Goal: Task Accomplishment & Management: Use online tool/utility

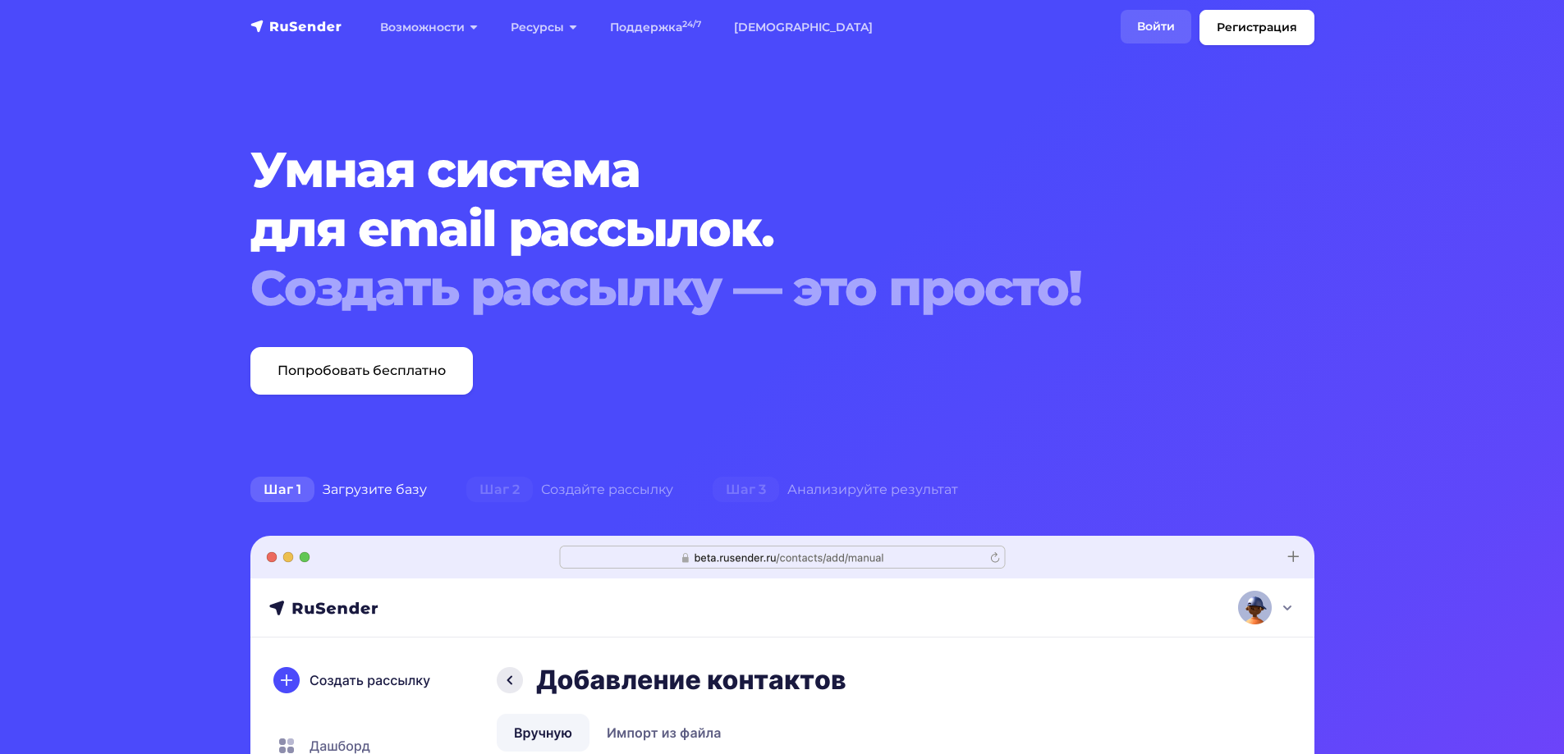
click at [1153, 26] on link "Войти" at bounding box center [1155, 27] width 71 height 34
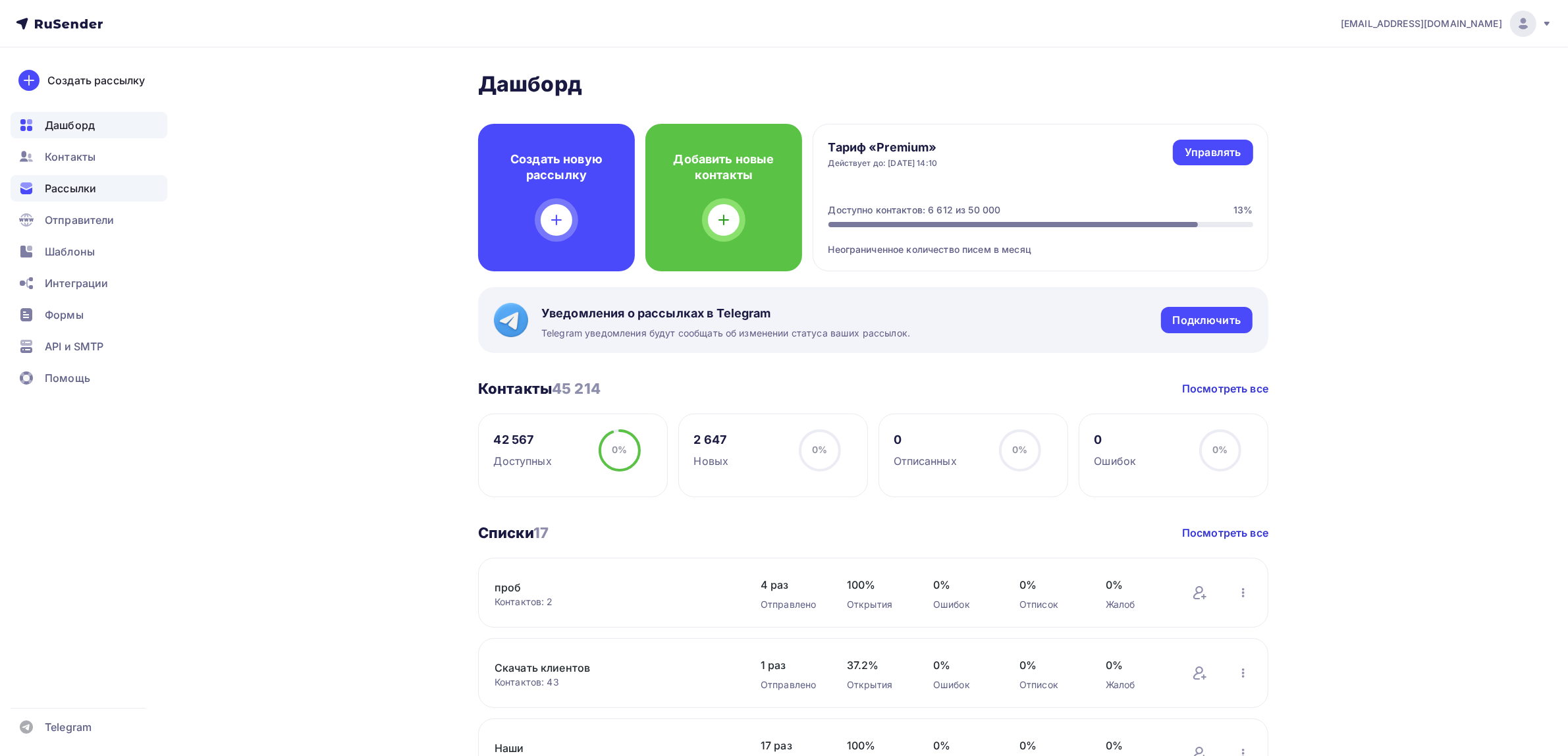
click at [94, 195] on span "Рассылки" at bounding box center [71, 189] width 51 height 16
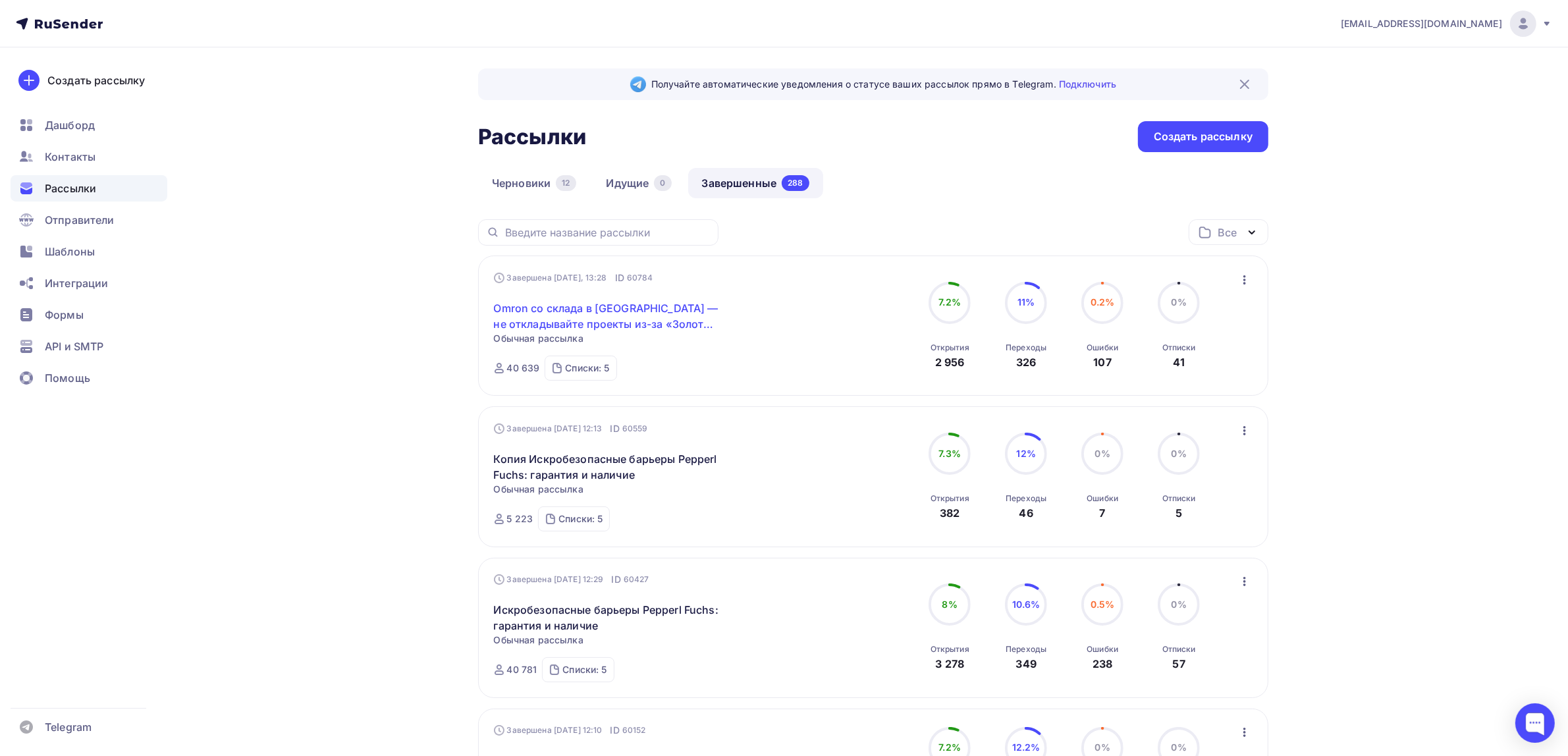
click at [583, 326] on link "Omron со склада в РФ — не откладывайте проекты из-за «Золотой недели»." at bounding box center [607, 315] width 226 height 31
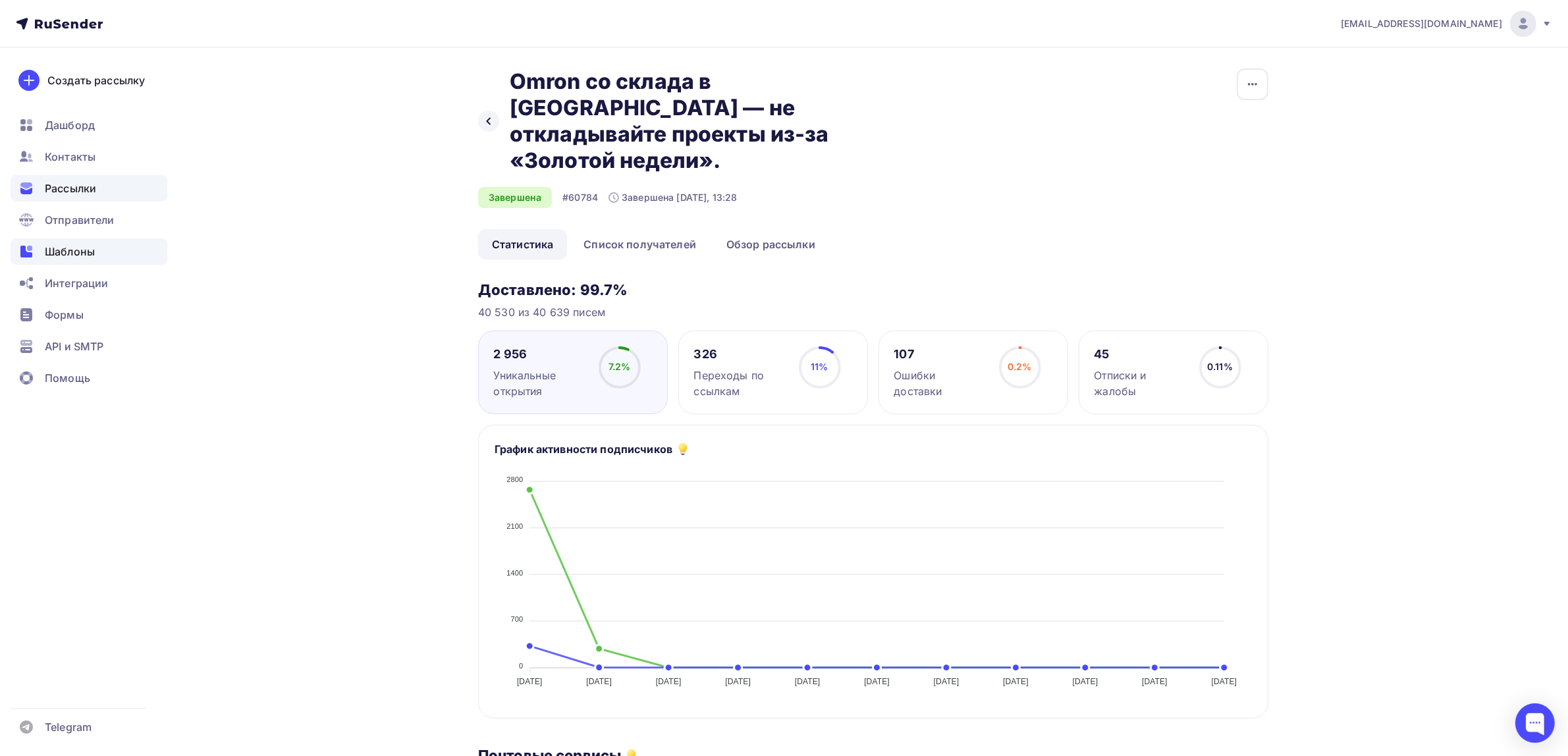
click at [144, 258] on div "Шаблоны" at bounding box center [88, 251] width 156 height 26
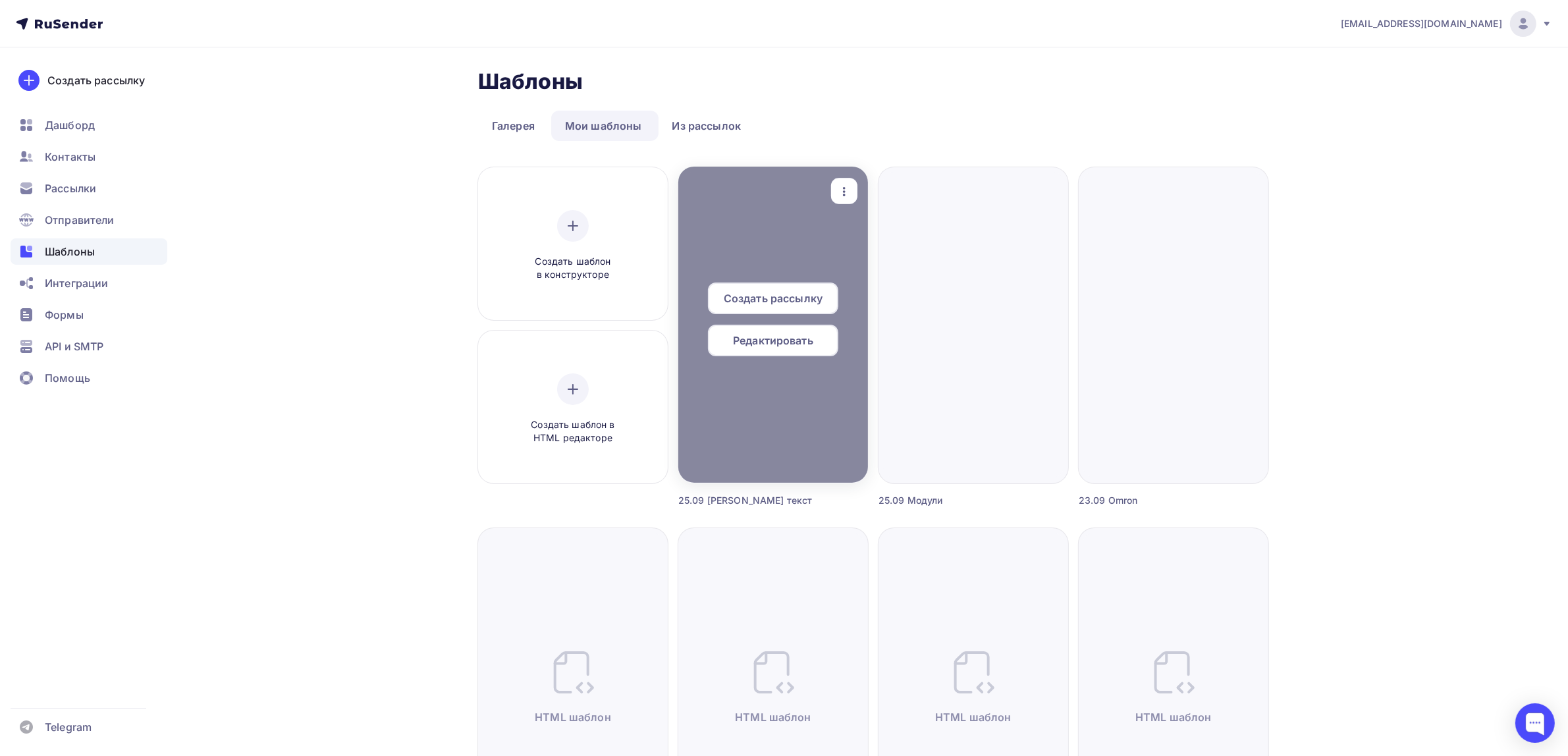
click at [845, 193] on icon "button" at bounding box center [844, 192] width 16 height 16
click at [884, 249] on div "Предпросмотр" at bounding box center [913, 256] width 81 height 16
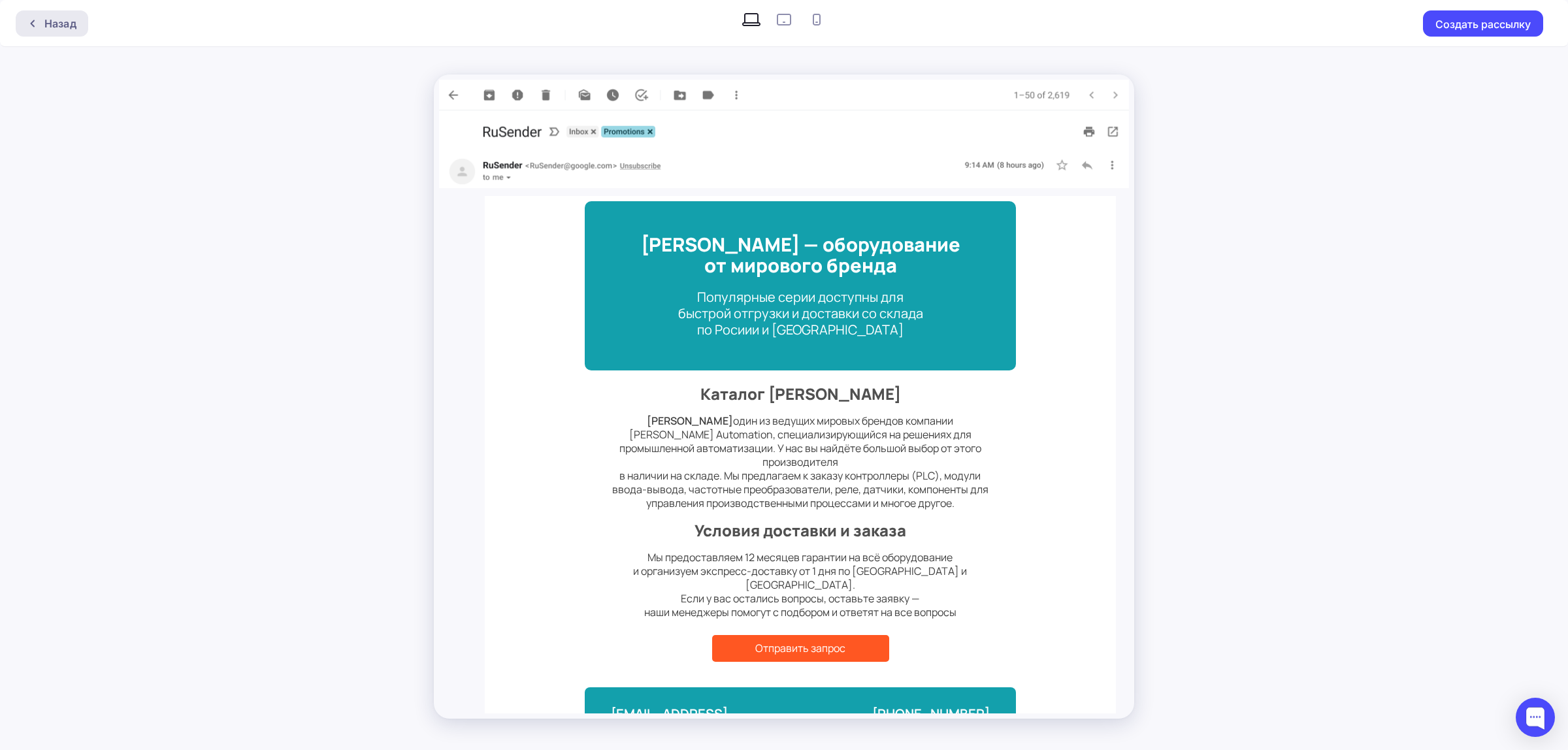
click at [50, 33] on div "Назад" at bounding box center [52, 23] width 72 height 26
